Goal: Transaction & Acquisition: Purchase product/service

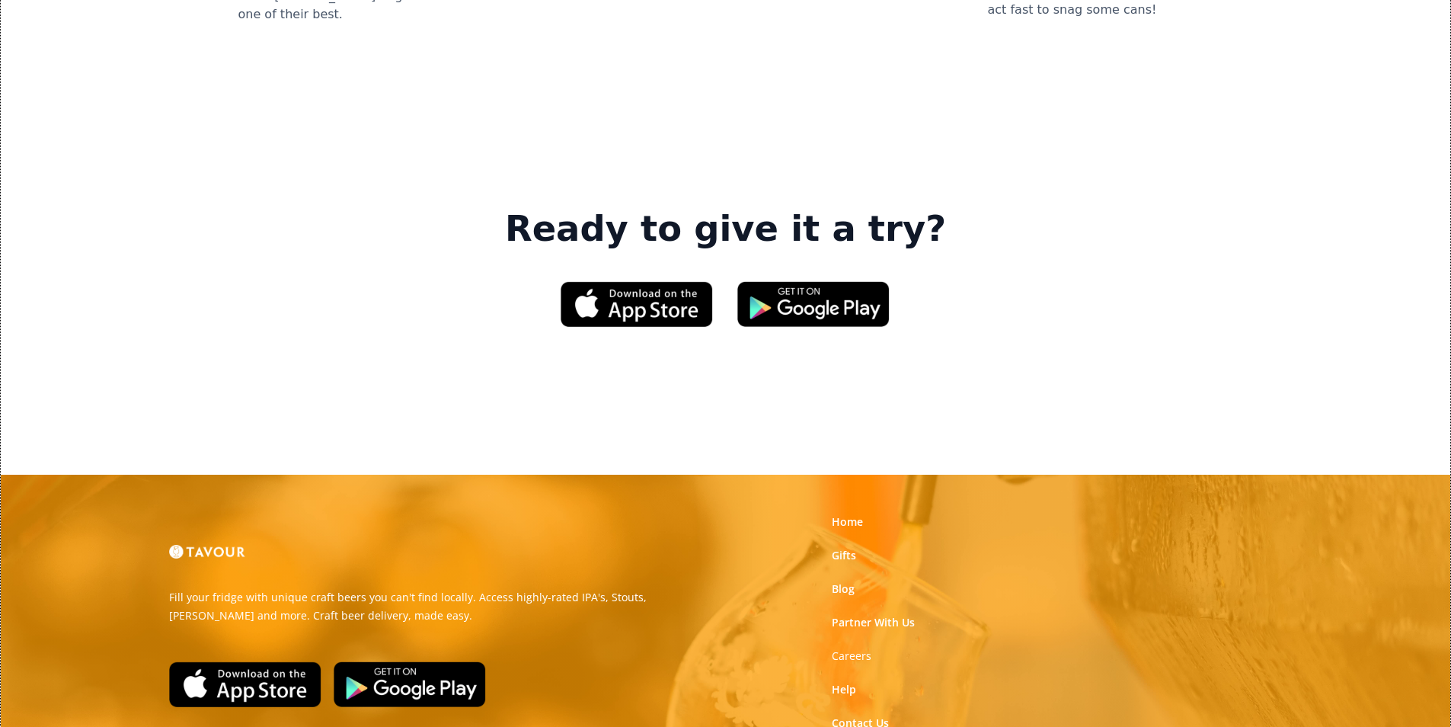
scroll to position [2285, 0]
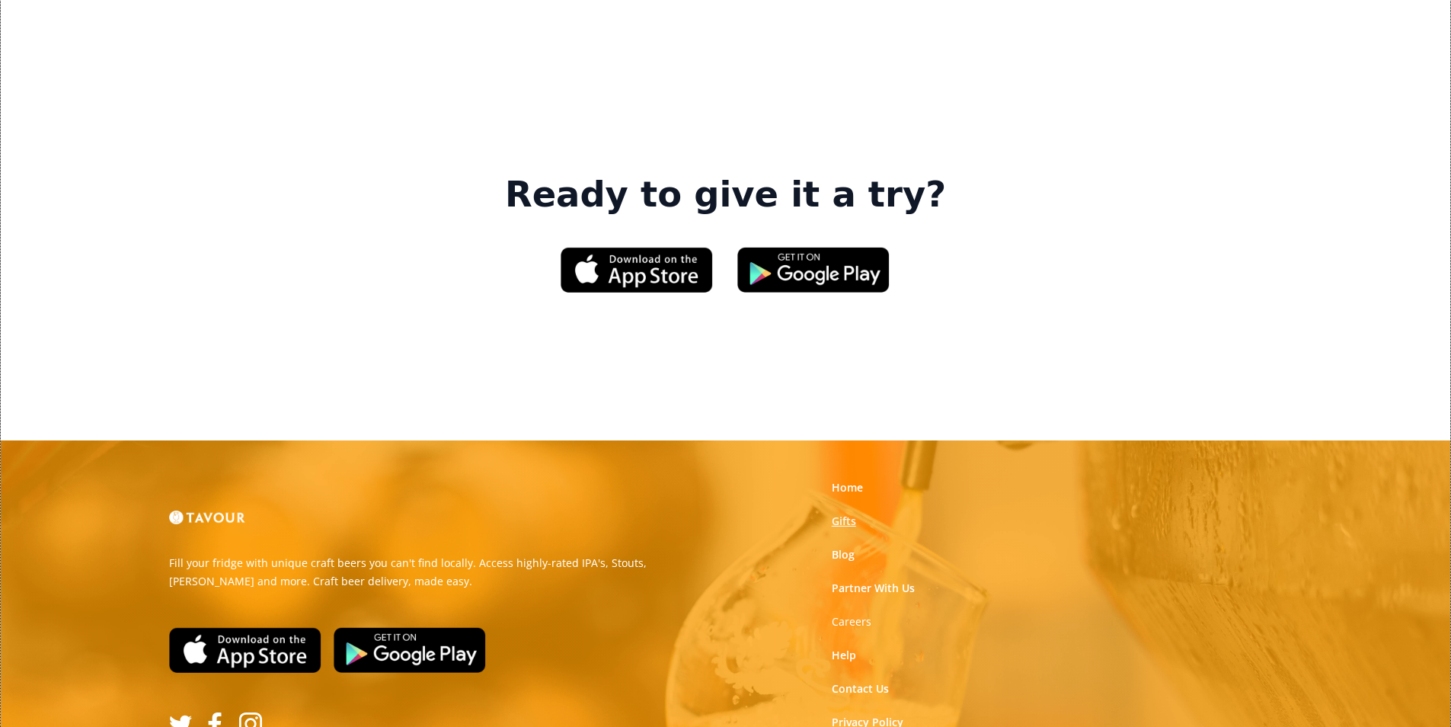
click at [845, 513] on link "Gifts" at bounding box center [844, 520] width 24 height 15
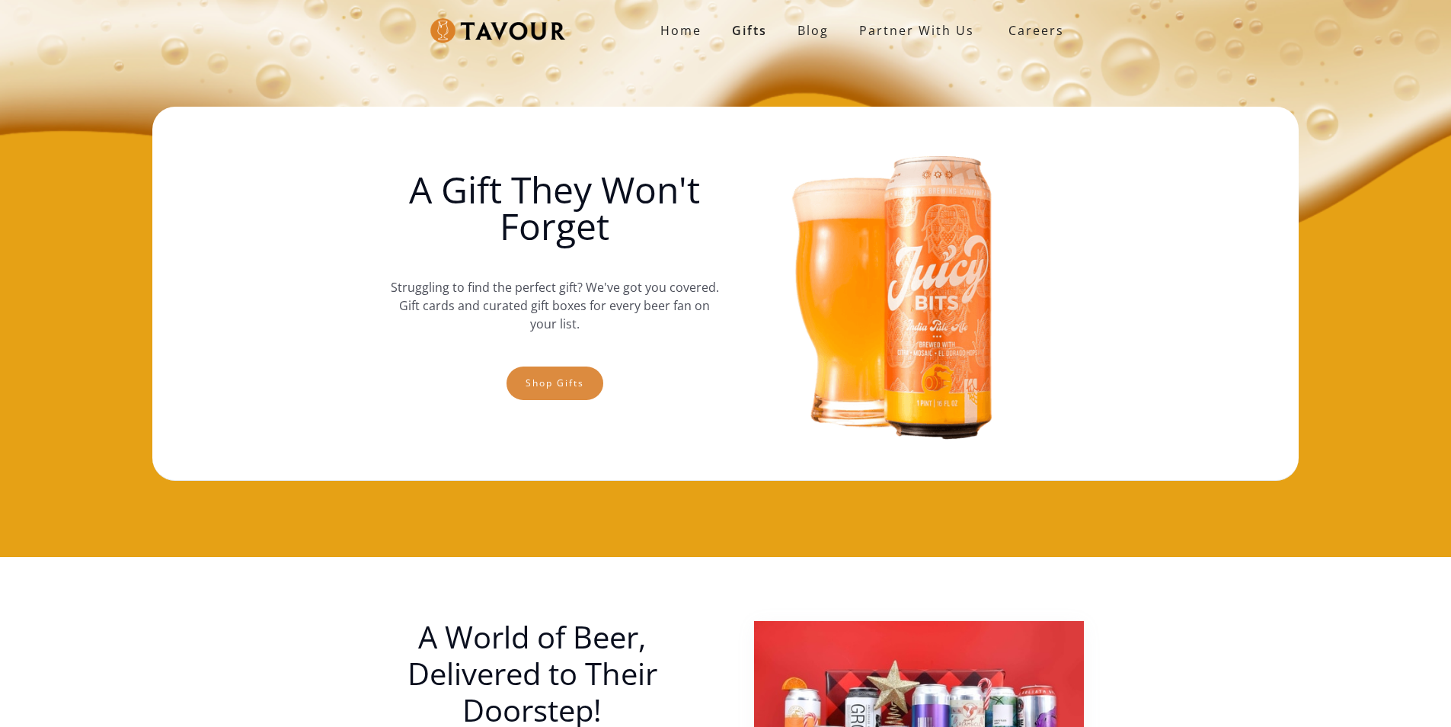
click at [522, 390] on link "Shop gifts" at bounding box center [554, 383] width 97 height 34
click at [554, 372] on link "Shop gifts" at bounding box center [554, 383] width 97 height 34
click at [519, 385] on link "Shop gifts" at bounding box center [554, 383] width 97 height 34
click at [585, 372] on link "Shop gifts" at bounding box center [554, 383] width 97 height 34
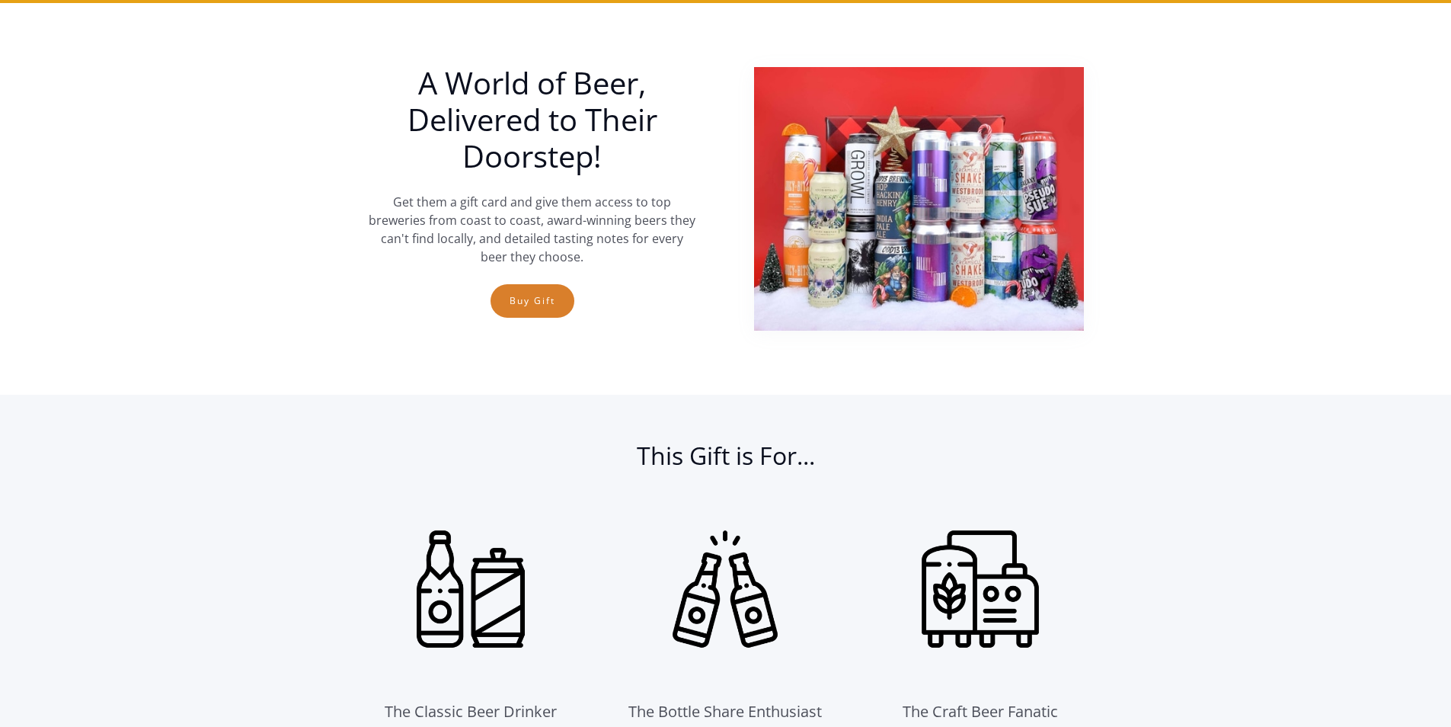
scroll to position [557, 0]
